Goal: Transaction & Acquisition: Purchase product/service

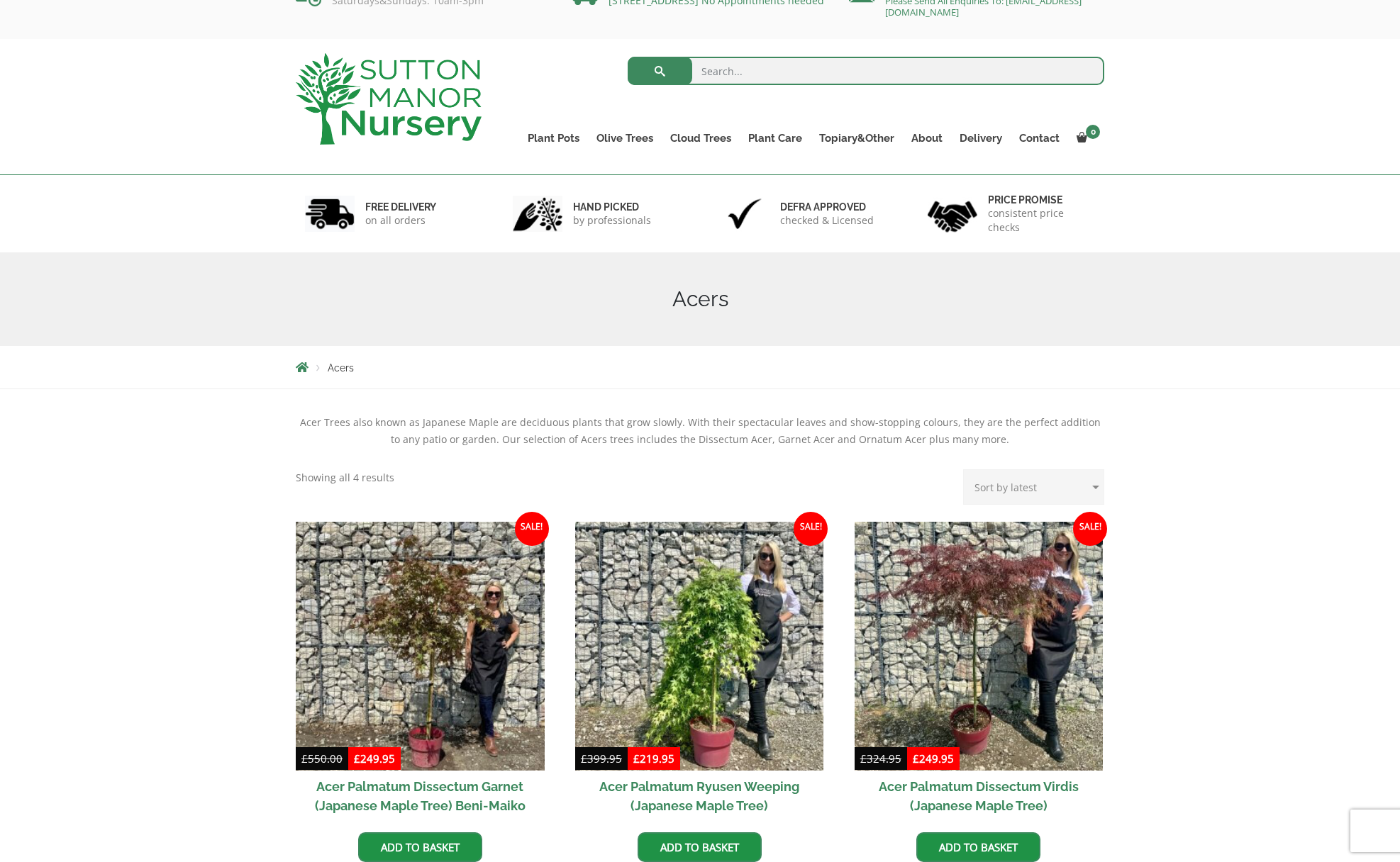
scroll to position [37, 0]
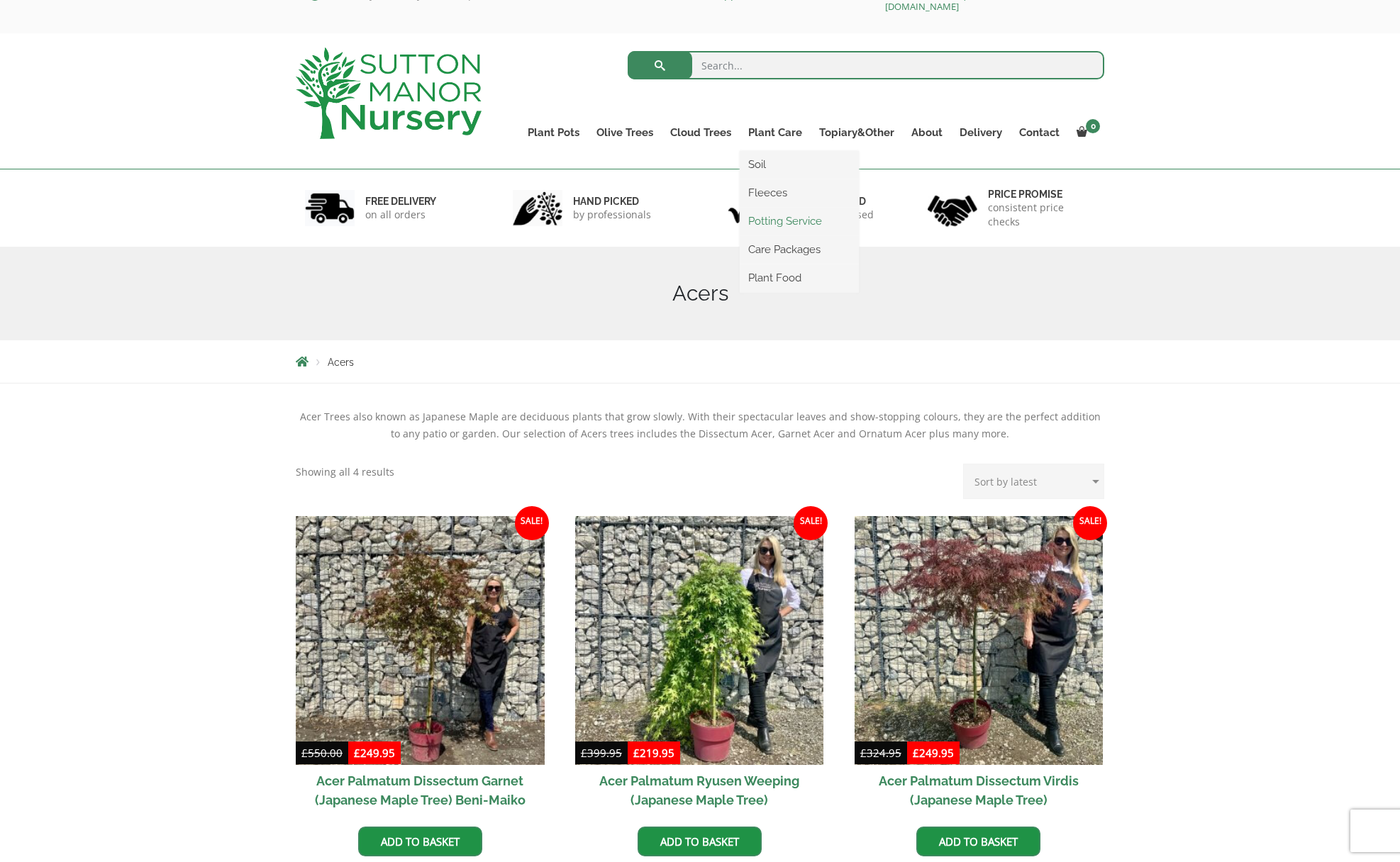
click at [776, 220] on link "Potting Service" at bounding box center [799, 221] width 119 height 21
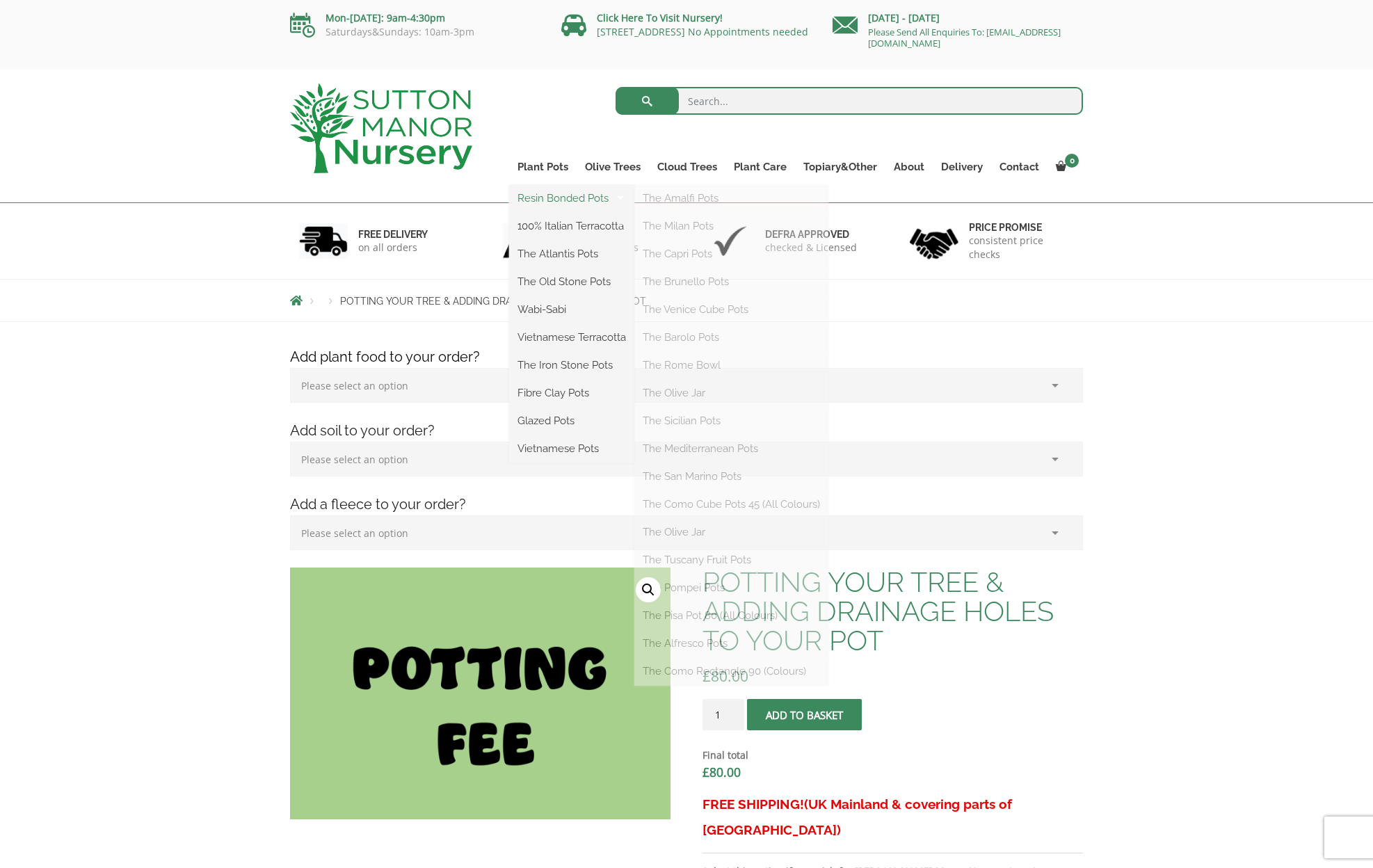
click at [553, 199] on link "Resin Bonded Pots" at bounding box center [572, 198] width 125 height 21
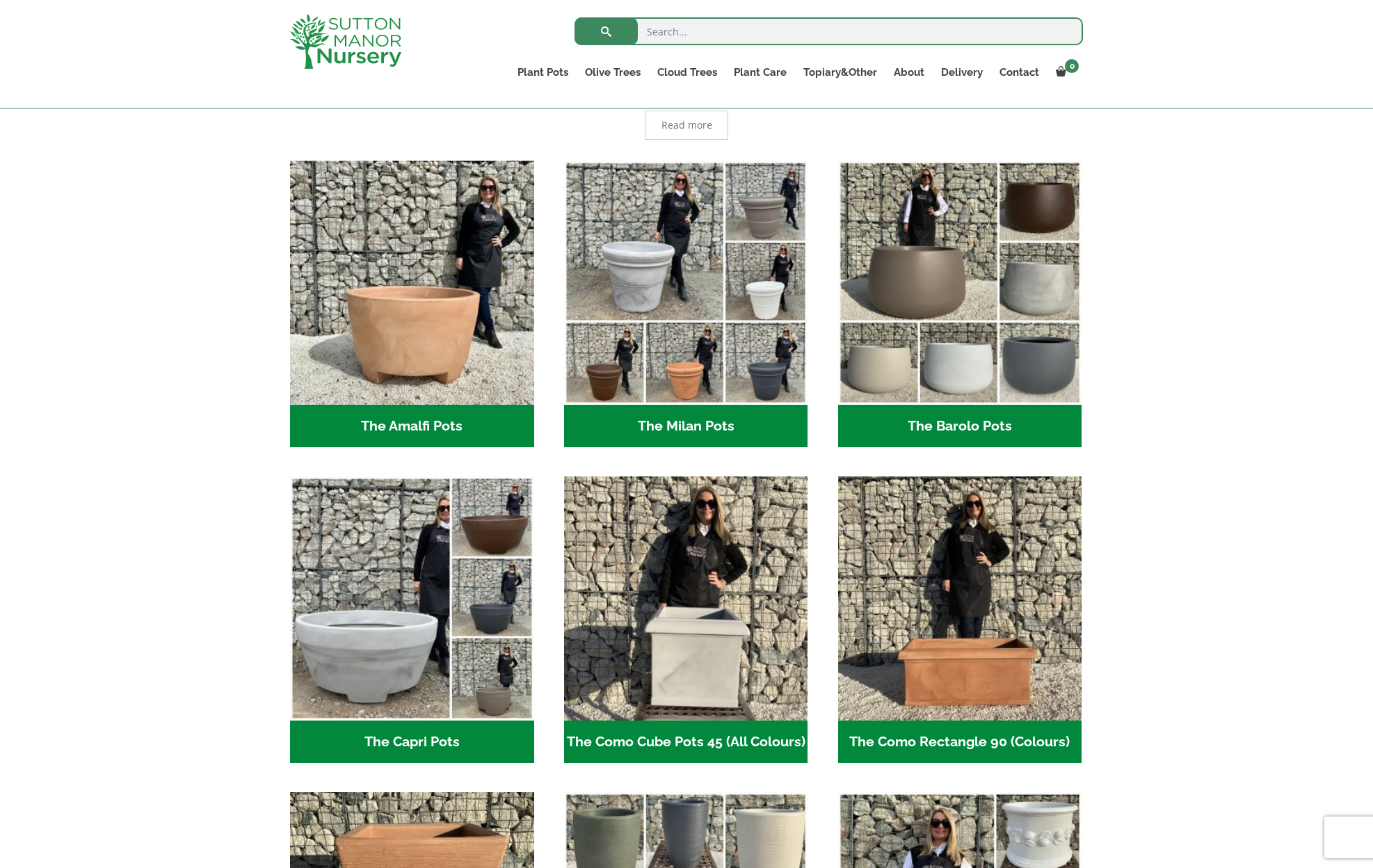
scroll to position [331, 0]
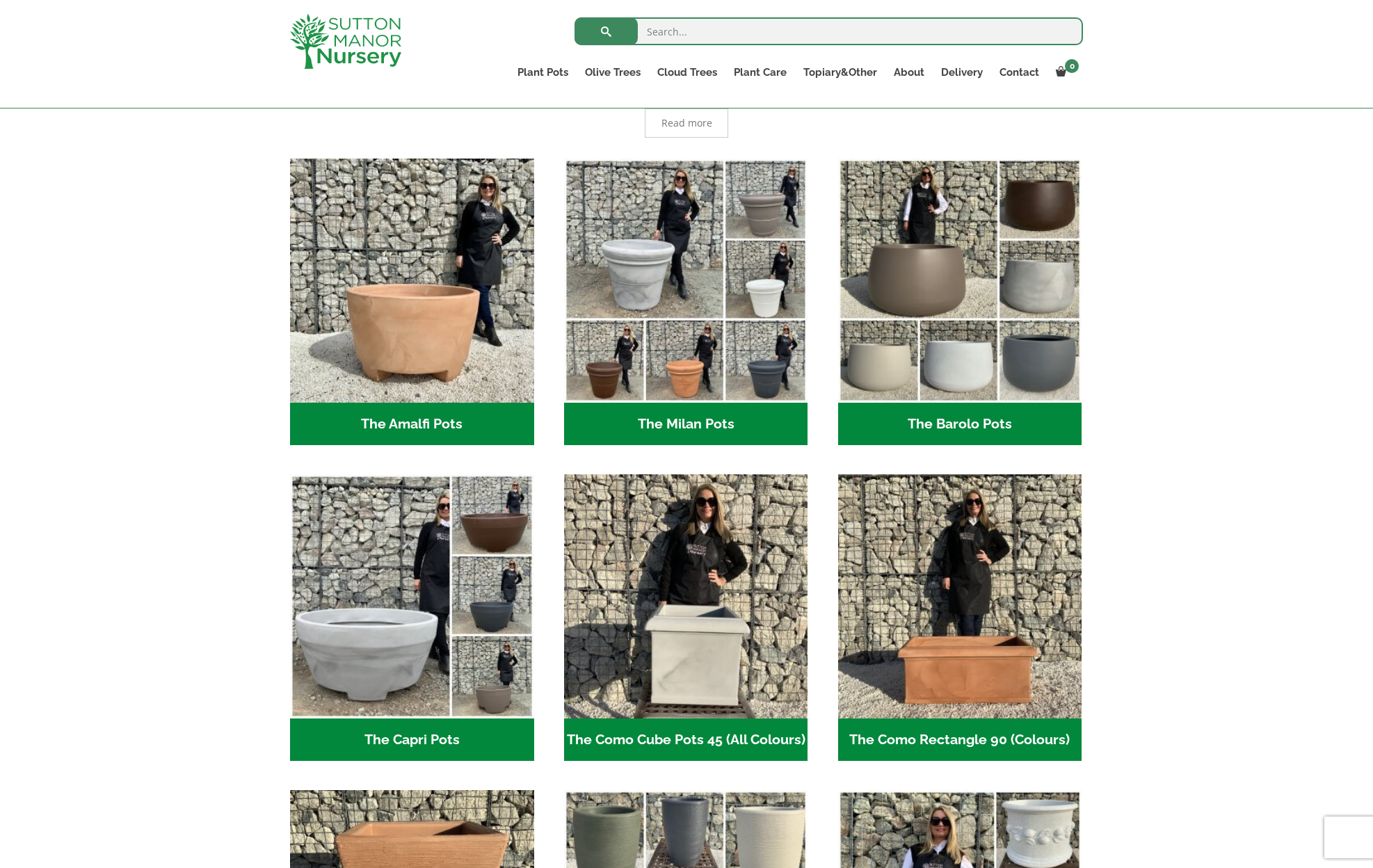
click at [976, 421] on h2 "The Barolo Pots (36)" at bounding box center [959, 424] width 244 height 43
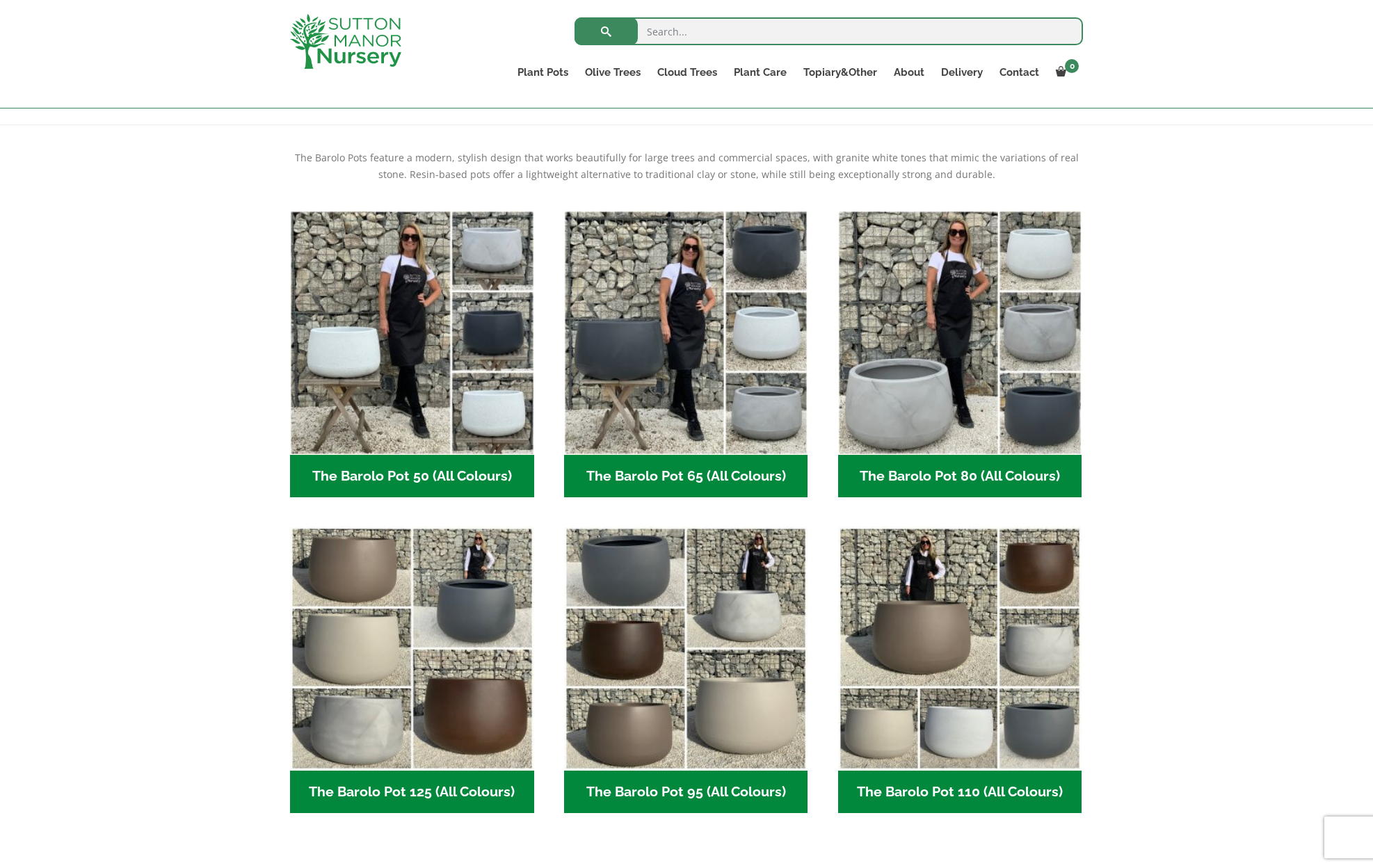
scroll to position [264, 0]
click at [697, 472] on h2 "The Barolo Pot 65 (All Colours) (6)" at bounding box center [686, 476] width 244 height 43
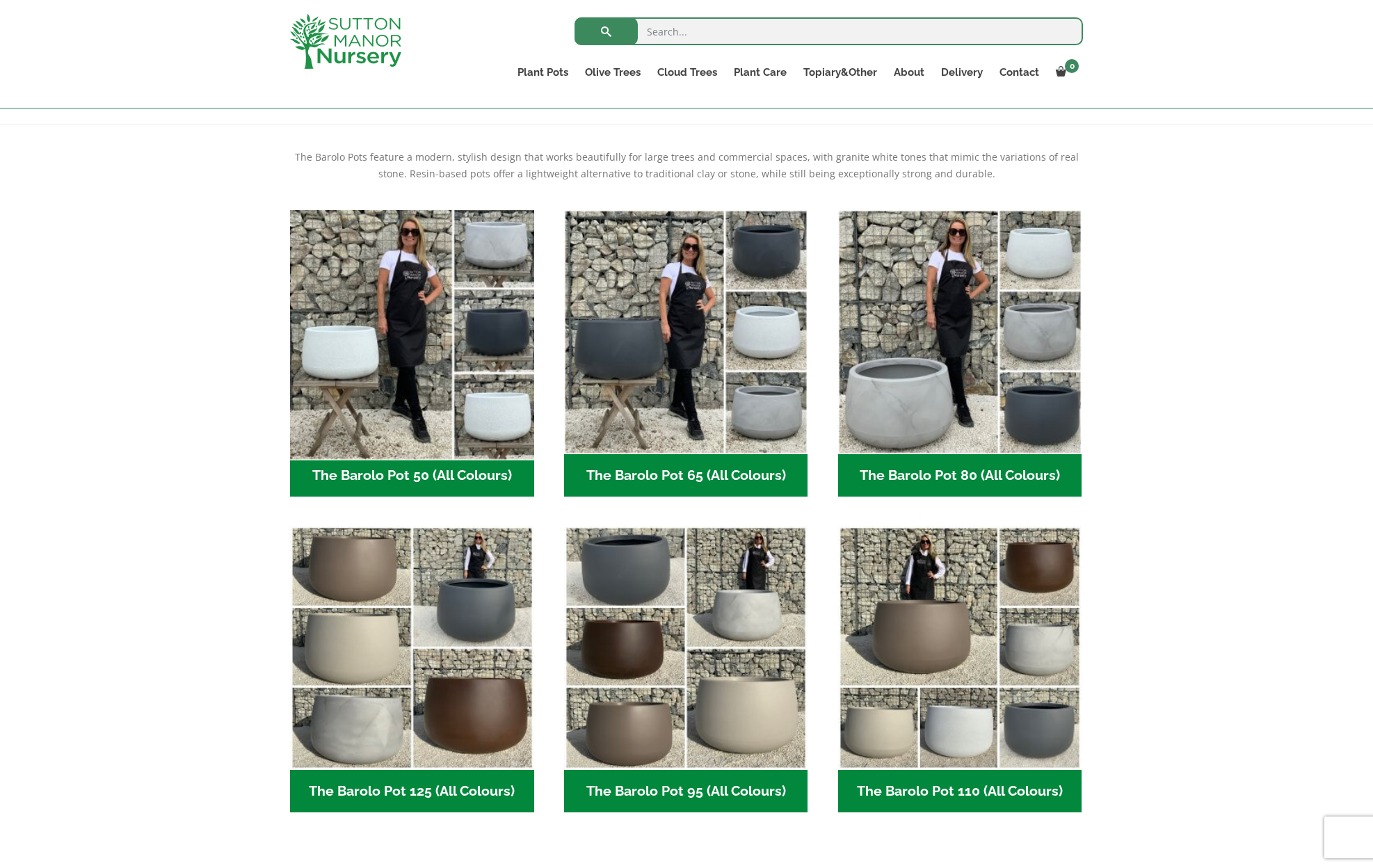
click at [391, 403] on img "Visit product category The Barolo Pot 50 (All Colours)" at bounding box center [412, 332] width 256 height 256
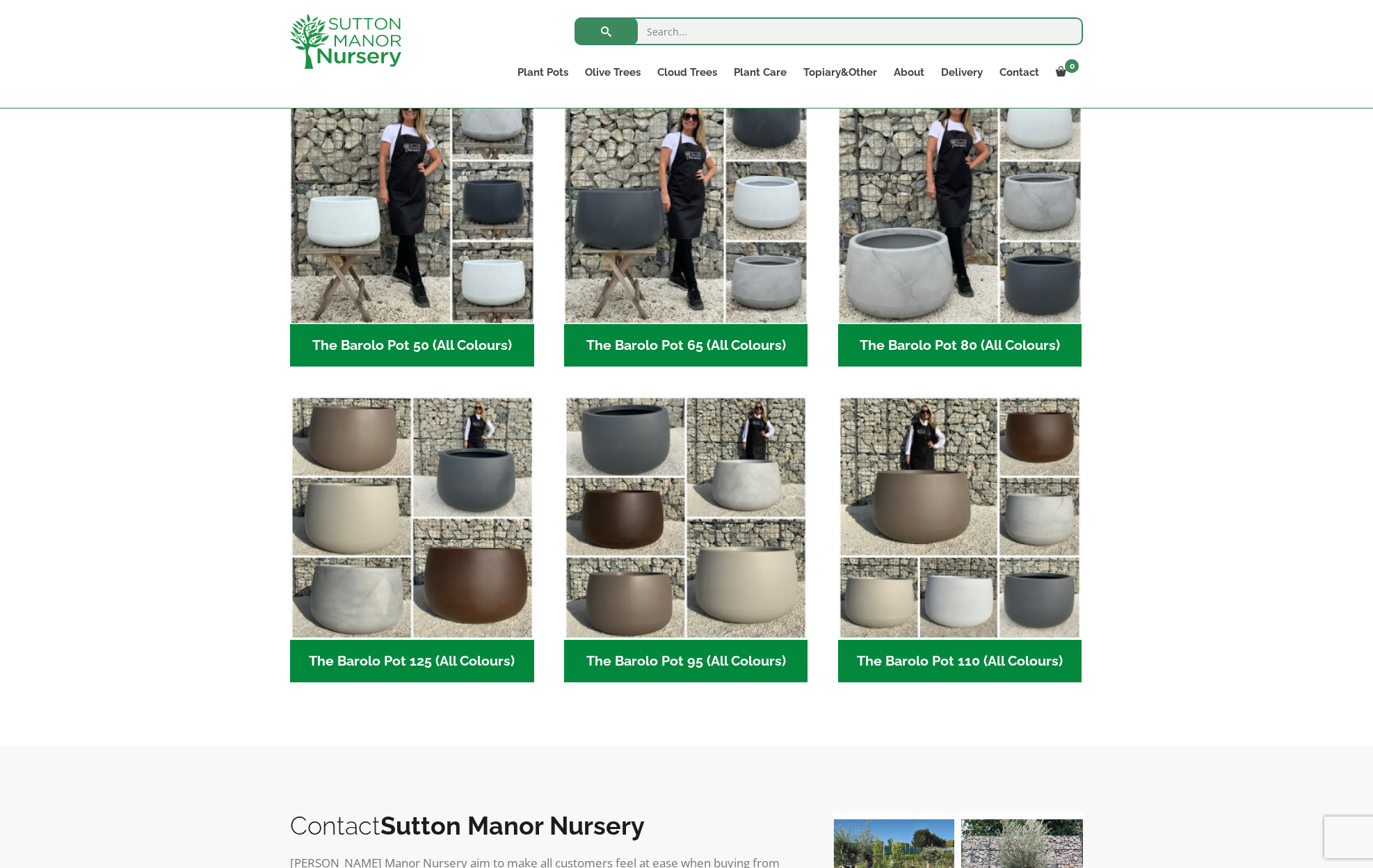
scroll to position [450, 0]
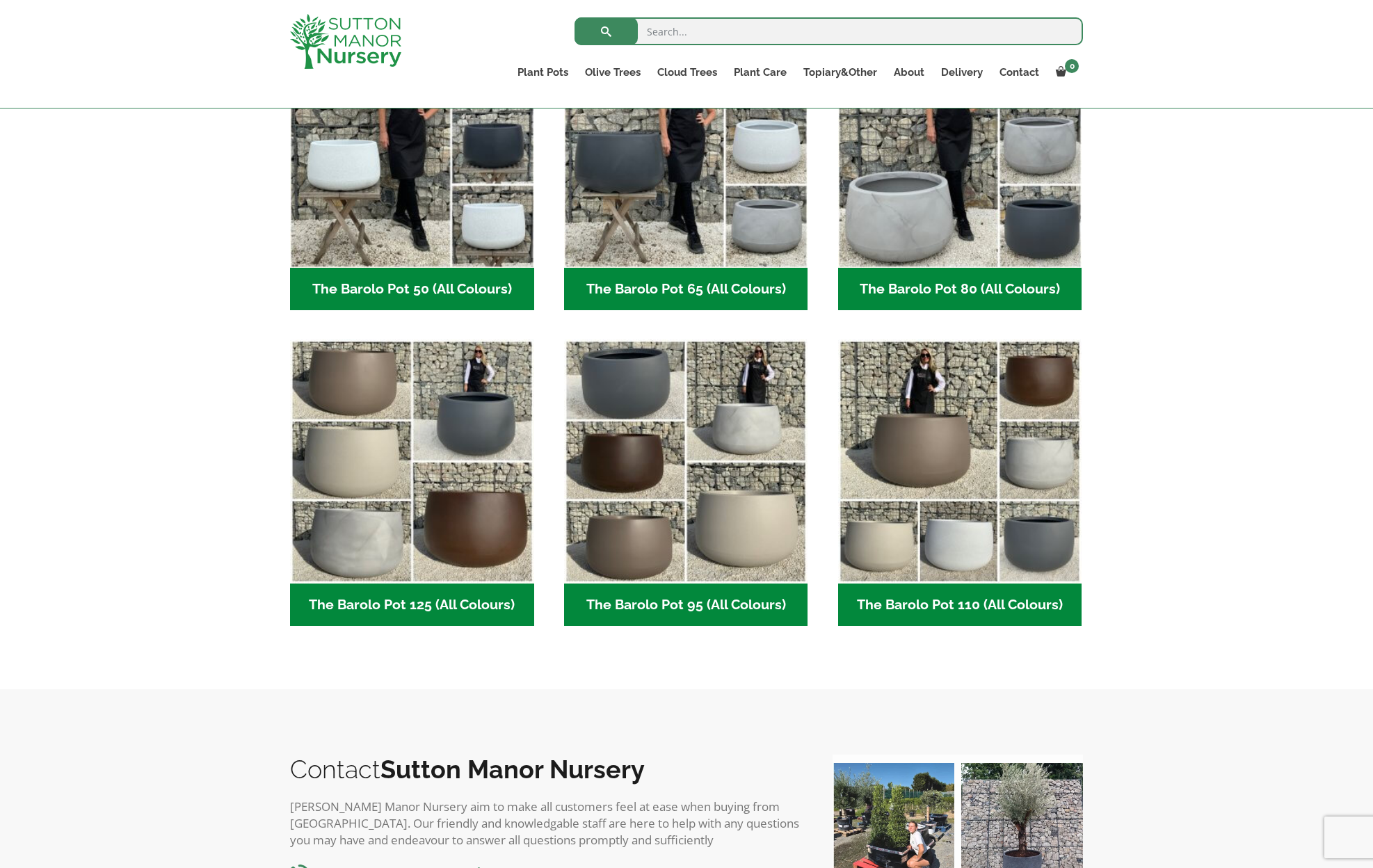
click at [473, 590] on h2 "The Barolo Pot 125 (All Colours) (6)" at bounding box center [411, 605] width 244 height 43
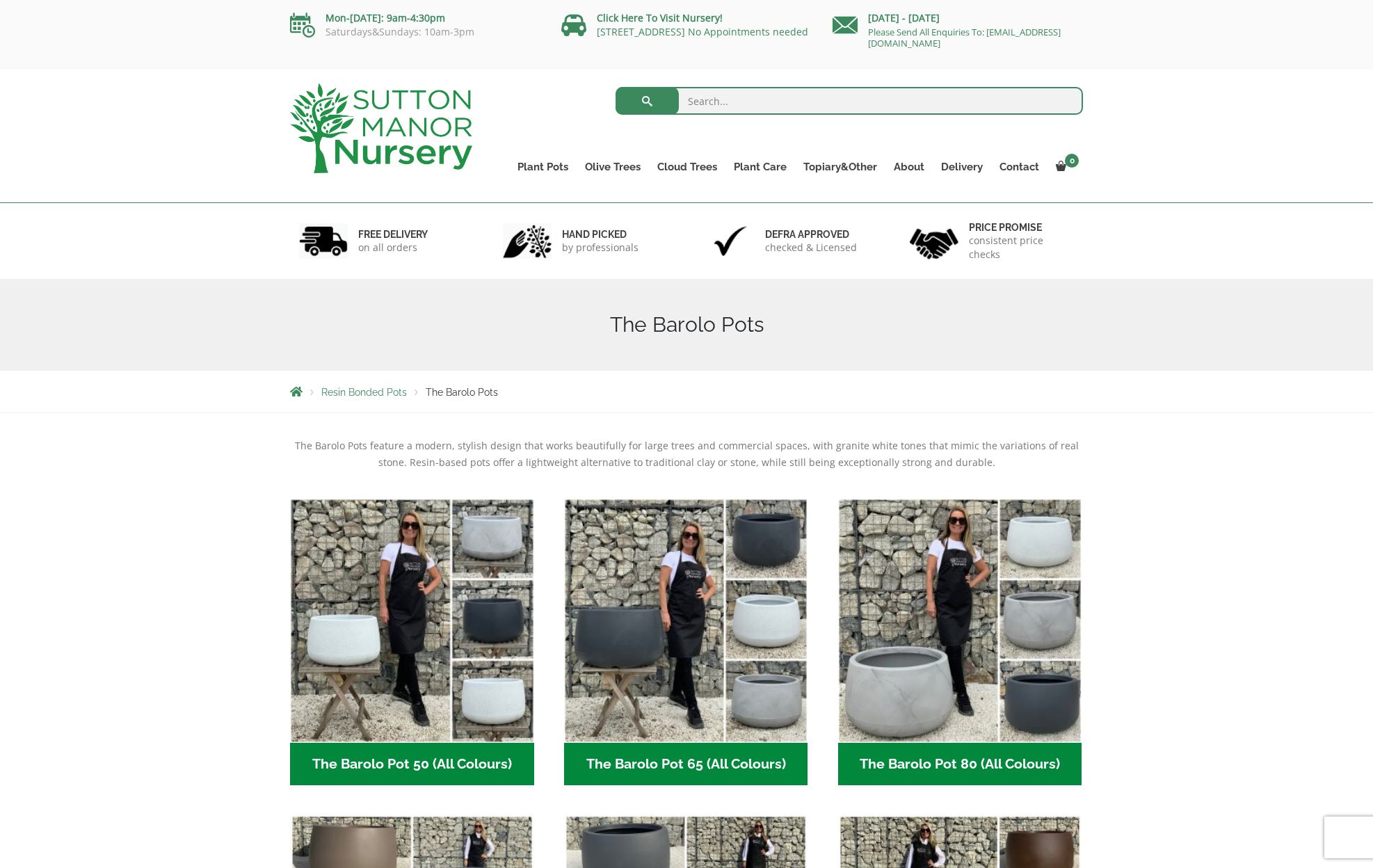
scroll to position [0, 0]
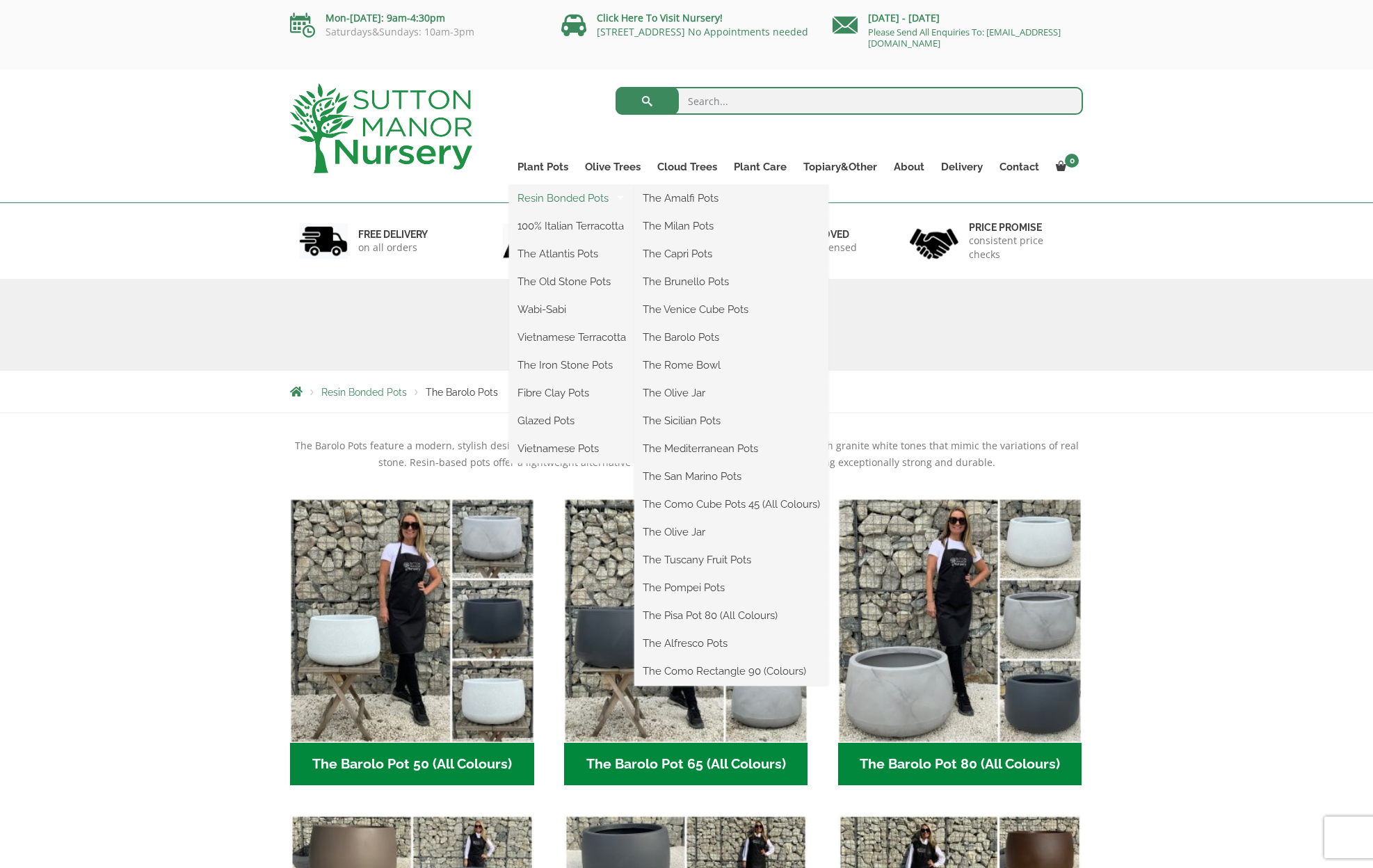
click at [540, 200] on link "Resin Bonded Pots" at bounding box center [572, 198] width 125 height 21
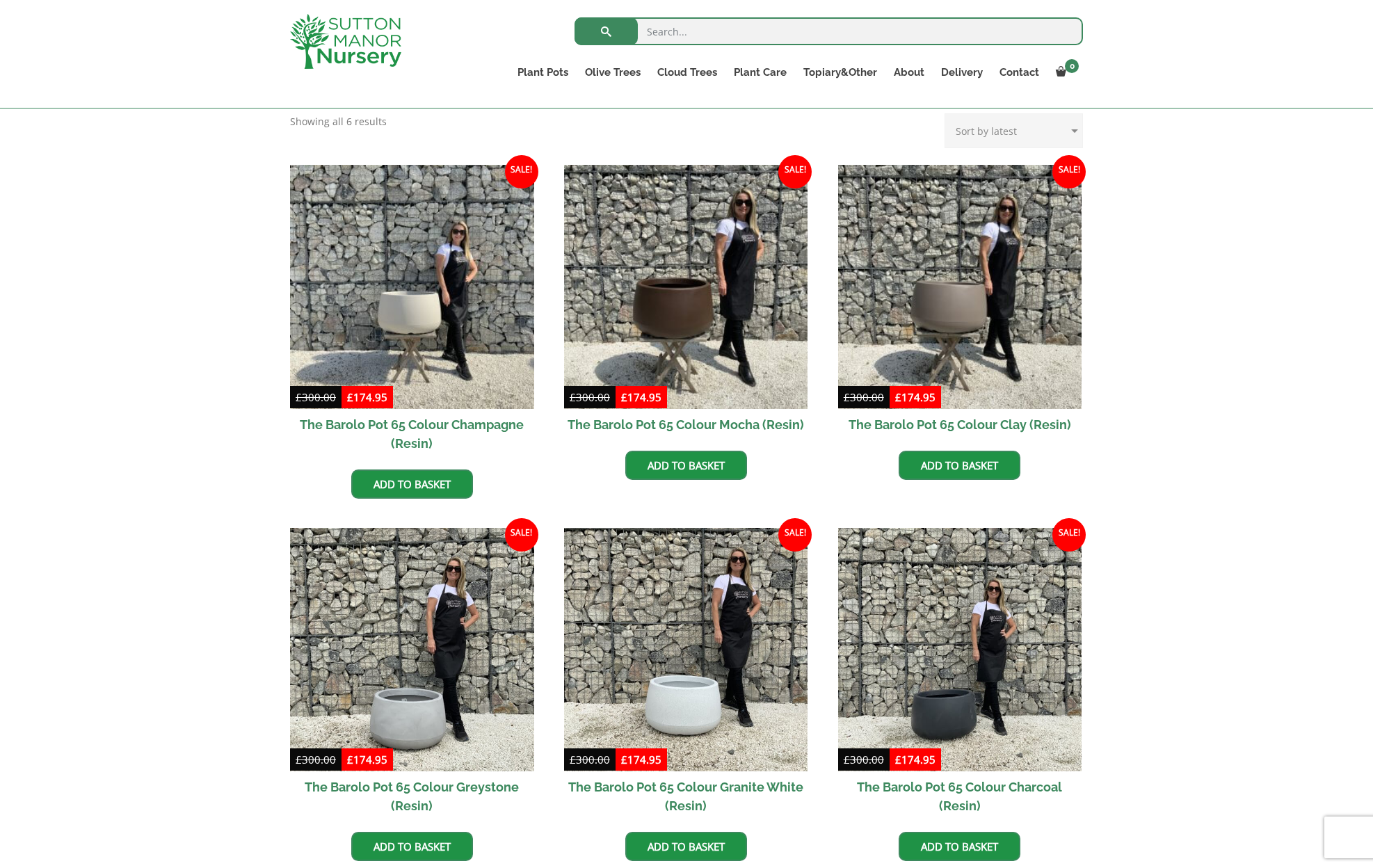
scroll to position [298, 0]
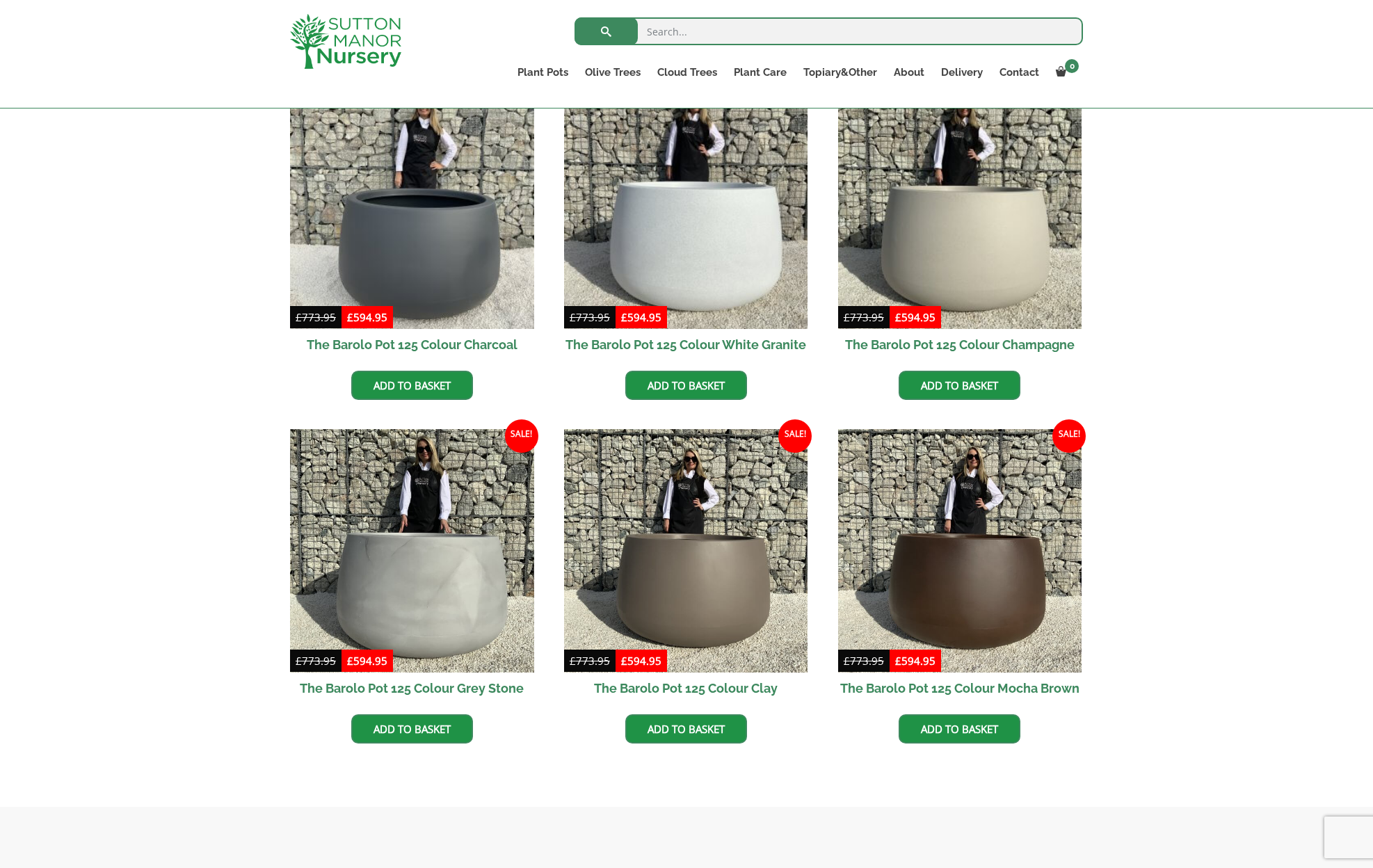
scroll to position [380, 0]
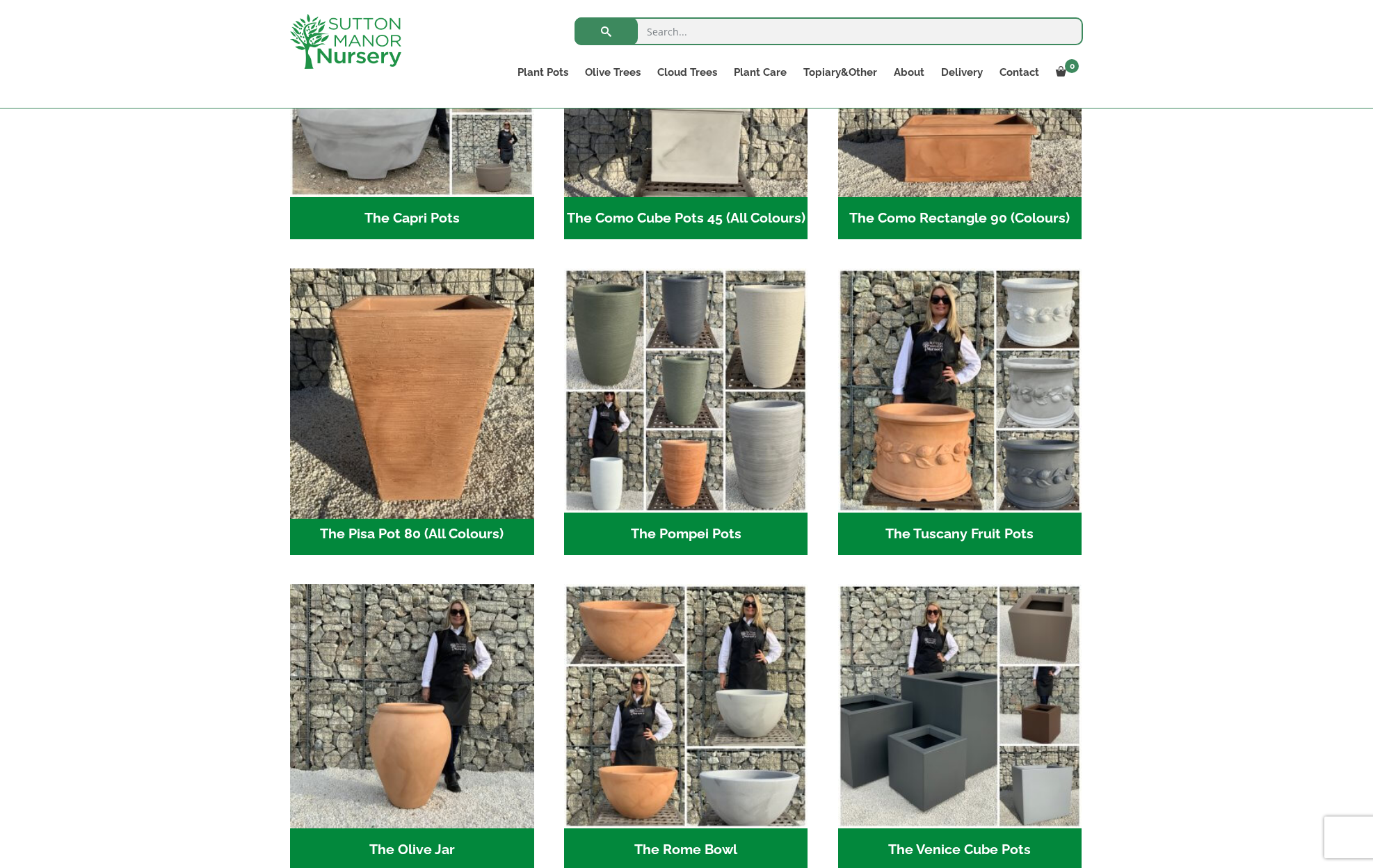
scroll to position [887, 0]
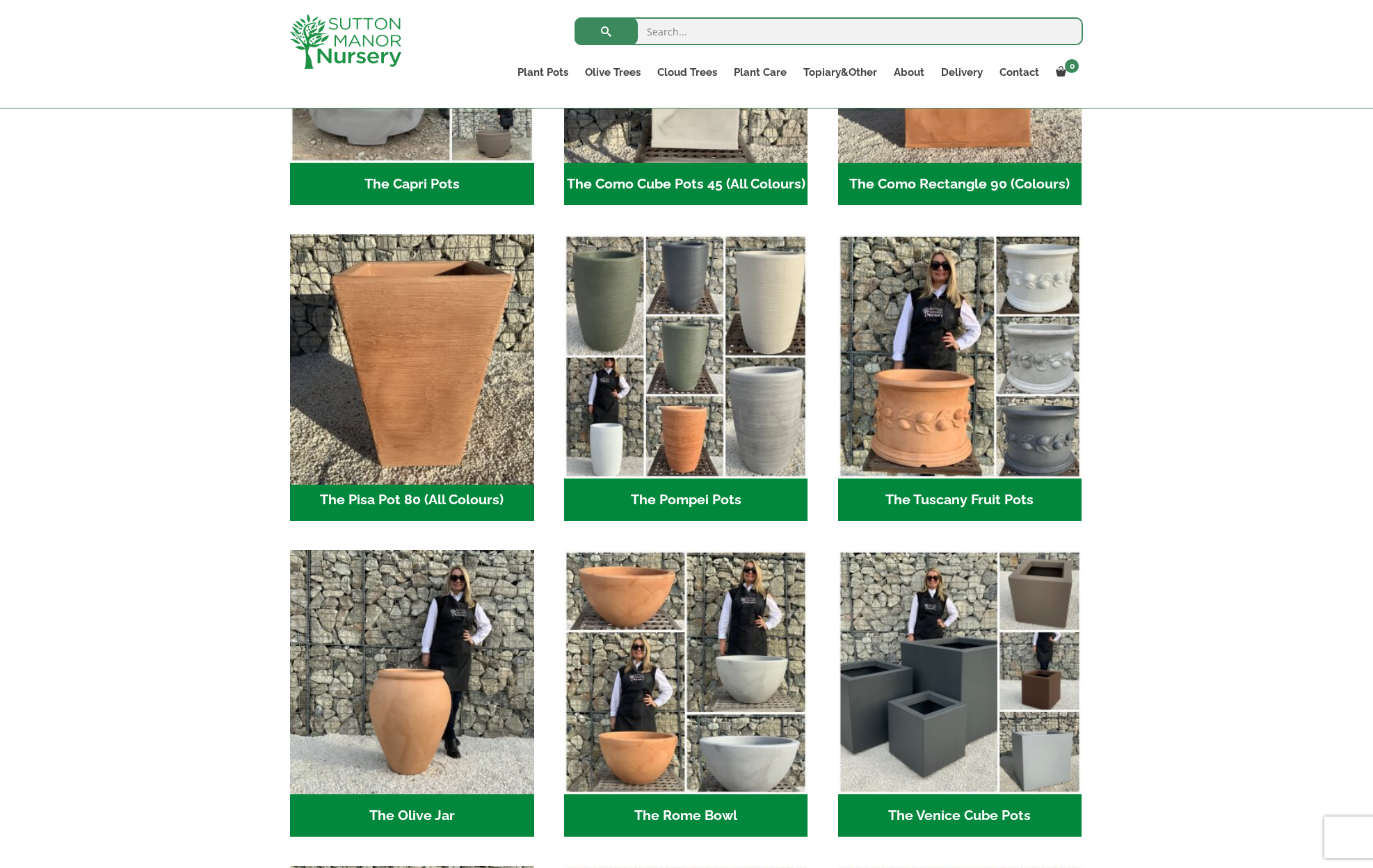
click at [430, 371] on img "Visit product category The Pisa Pot 80 (All Colours)" at bounding box center [412, 357] width 256 height 256
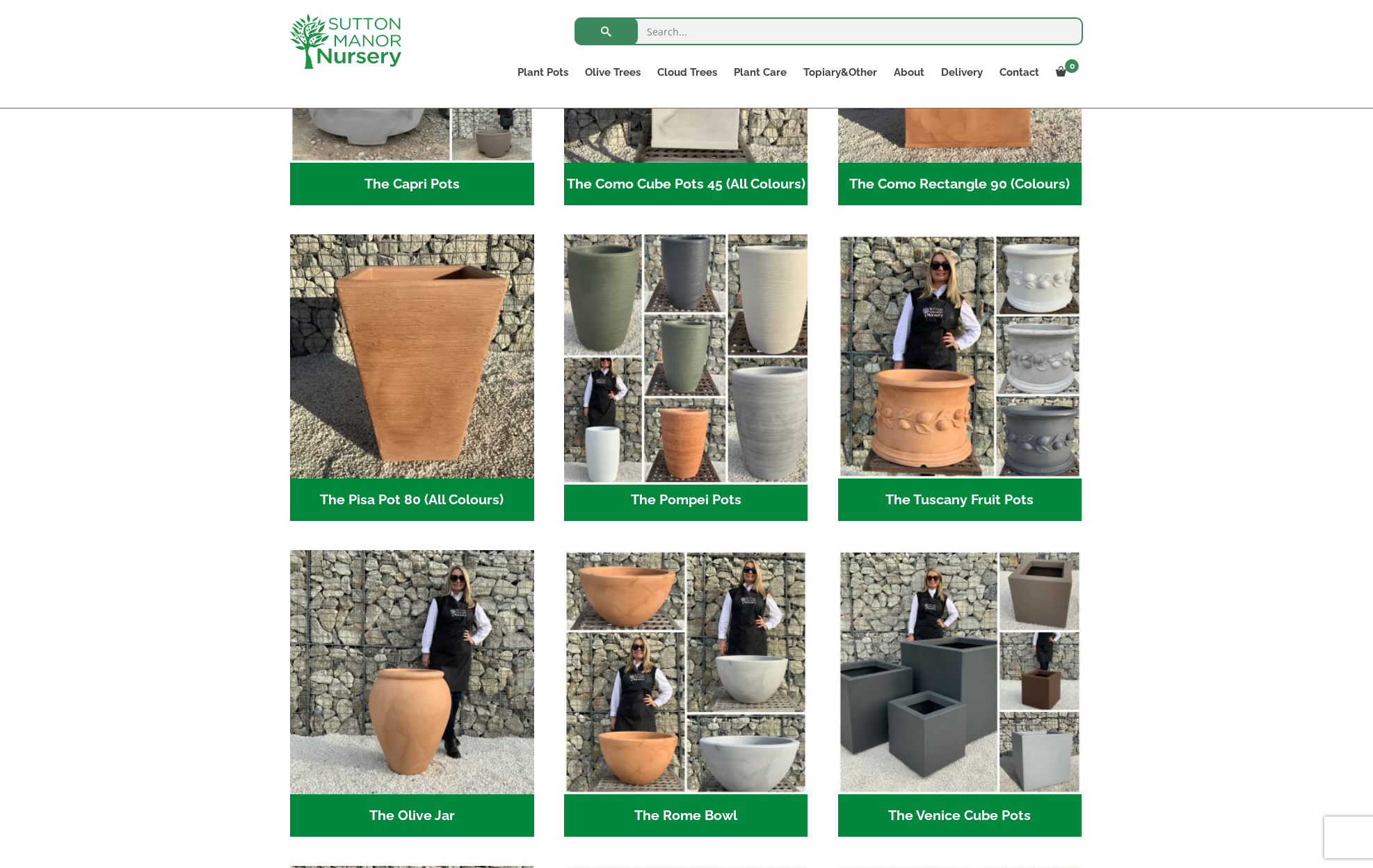
click at [681, 430] on img "Visit product category The Pompei Pots" at bounding box center [686, 357] width 256 height 256
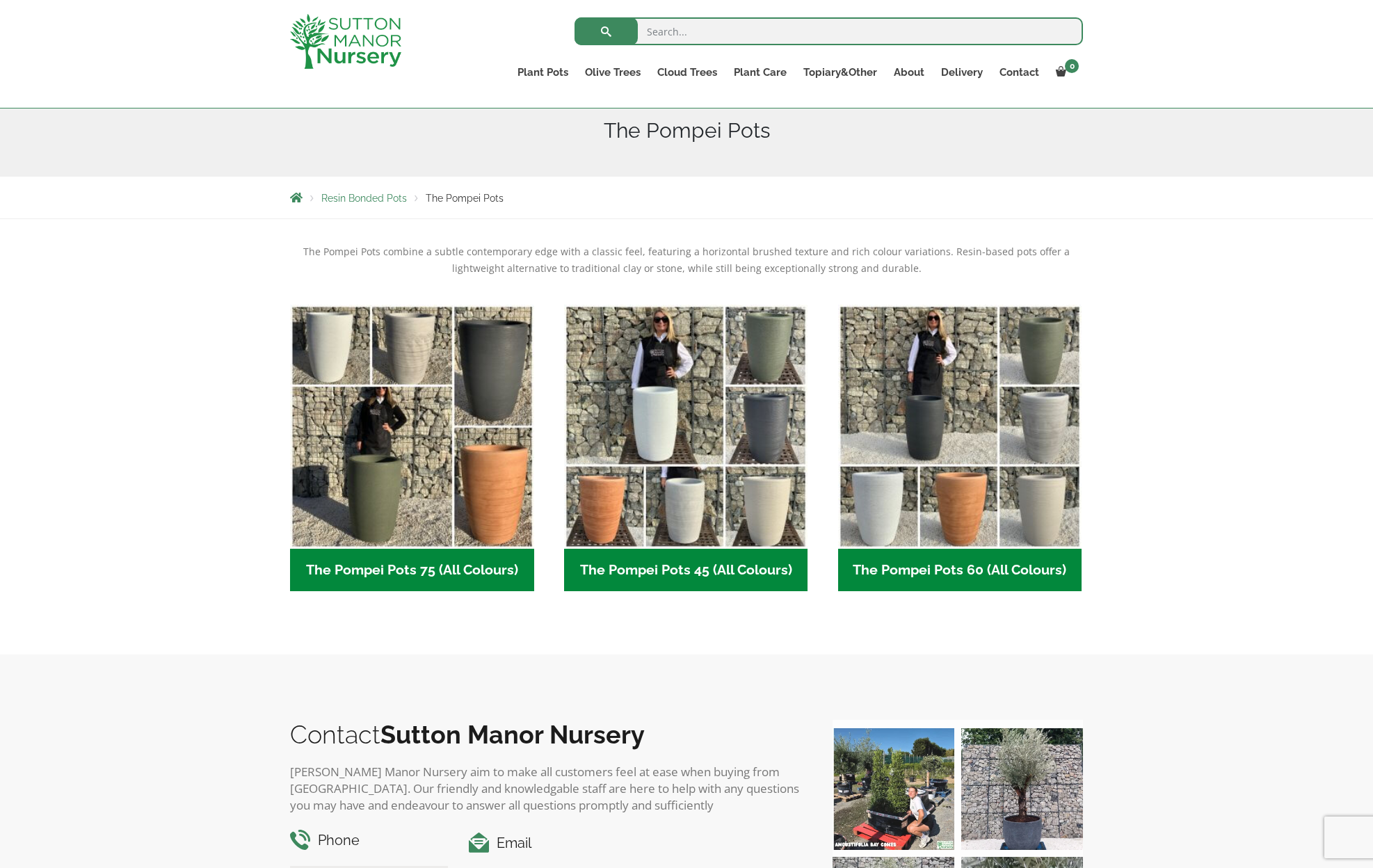
scroll to position [172, 0]
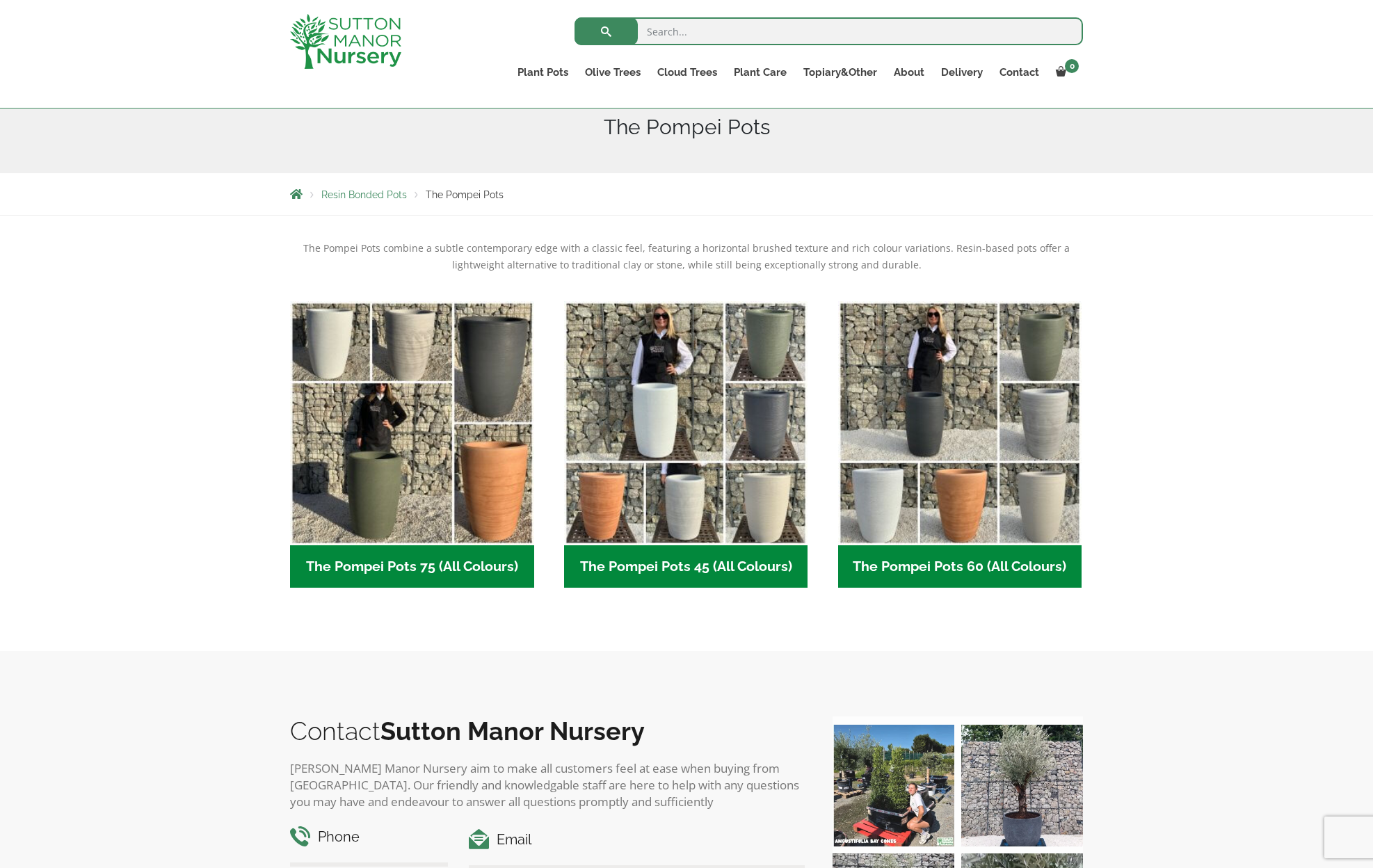
click at [696, 551] on h2 "The Pompei Pots 45 (All Colours) (6)" at bounding box center [686, 567] width 244 height 43
